Goal: Find specific page/section: Find specific page/section

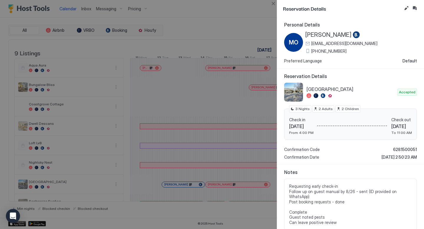
scroll to position [141, 0]
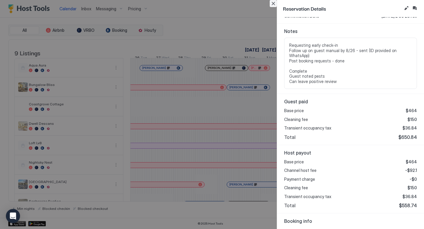
click at [273, 1] on button "Close" at bounding box center [273, 3] width 7 height 7
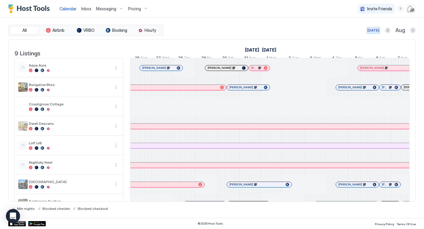
click at [373, 30] on div "[DATE]" at bounding box center [374, 30] width 12 height 5
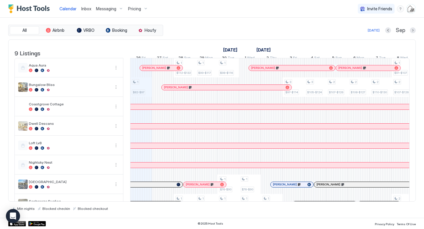
click at [158, 70] on div at bounding box center [157, 68] width 5 height 5
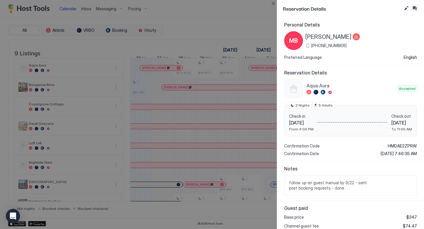
click at [416, 8] on button "Inbox" at bounding box center [414, 8] width 7 height 7
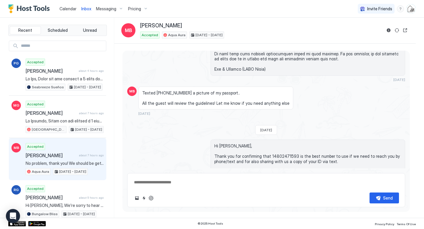
scroll to position [369, 0]
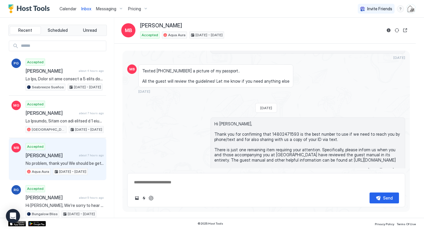
click at [68, 7] on span "Calendar" at bounding box center [68, 8] width 17 height 5
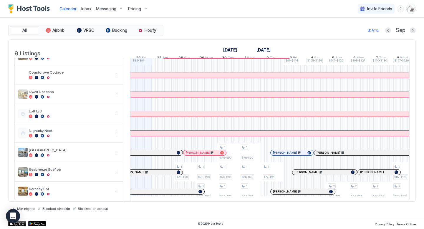
scroll to position [37, 0]
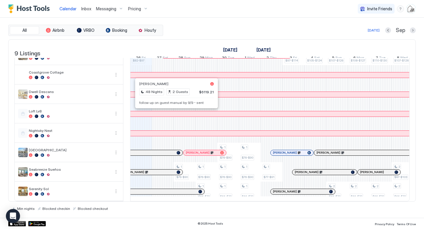
click at [174, 114] on div at bounding box center [174, 114] width 5 height 5
